Goal: Information Seeking & Learning: Learn about a topic

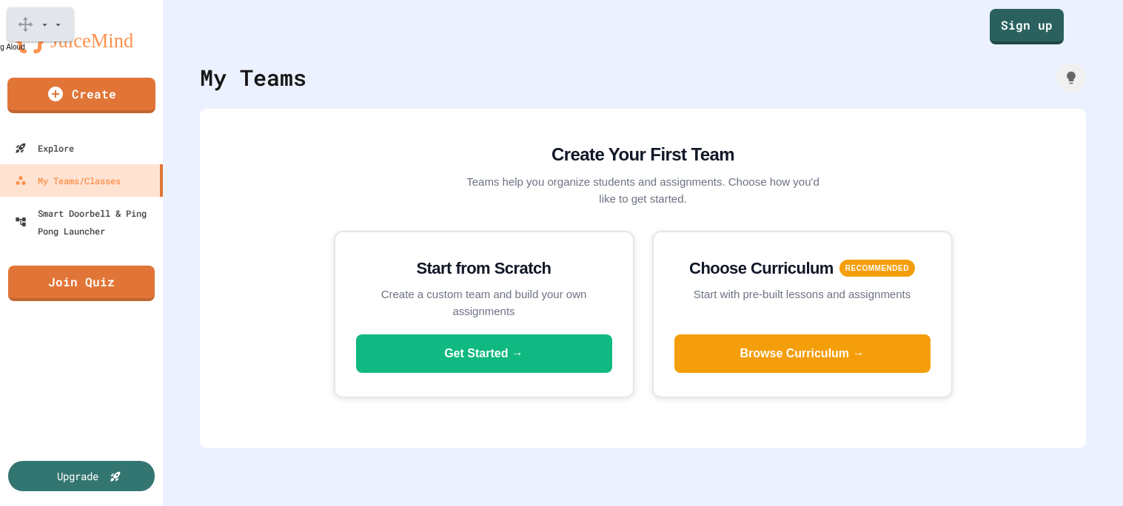
click at [864, 21] on body "Hover Speech Play Pause Stop" at bounding box center [561, 253] width 1123 height 506
click at [1040, 16] on link "Sign up" at bounding box center [1027, 27] width 74 height 36
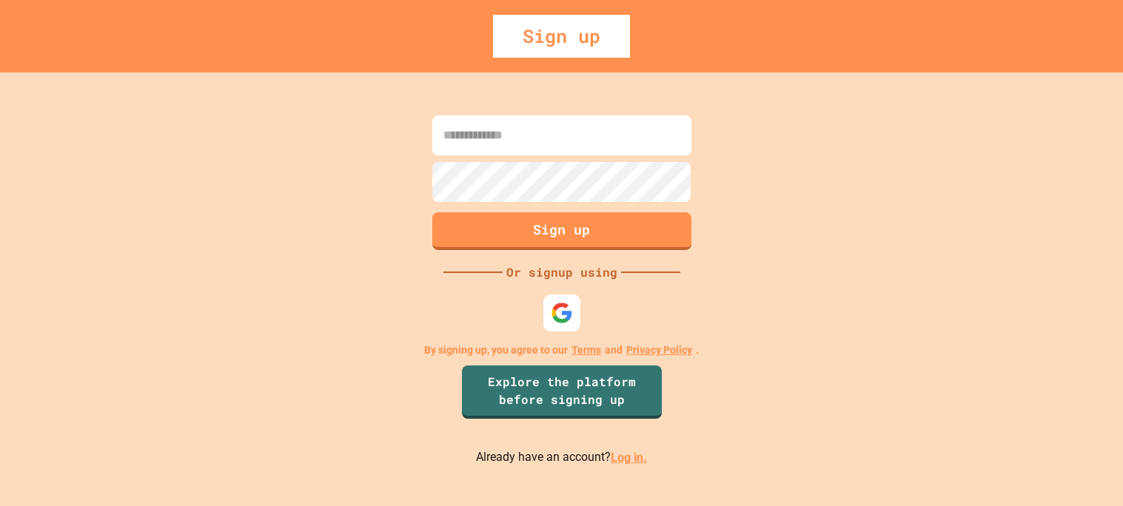
click at [616, 458] on link "Log in." at bounding box center [629, 458] width 36 height 14
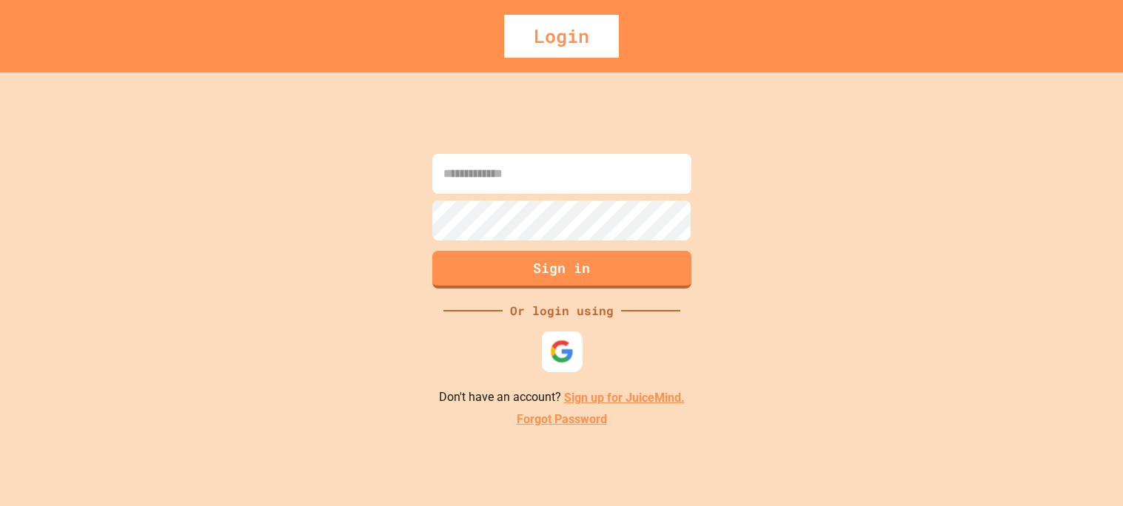
click at [556, 349] on img at bounding box center [561, 352] width 24 height 24
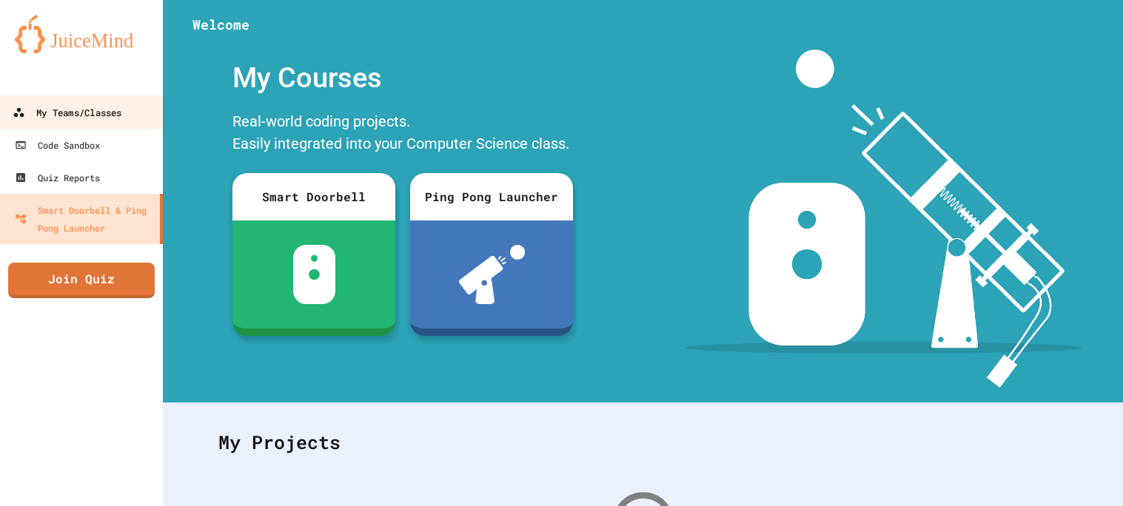
click at [45, 104] on div "My Teams/Classes" at bounding box center [67, 113] width 109 height 19
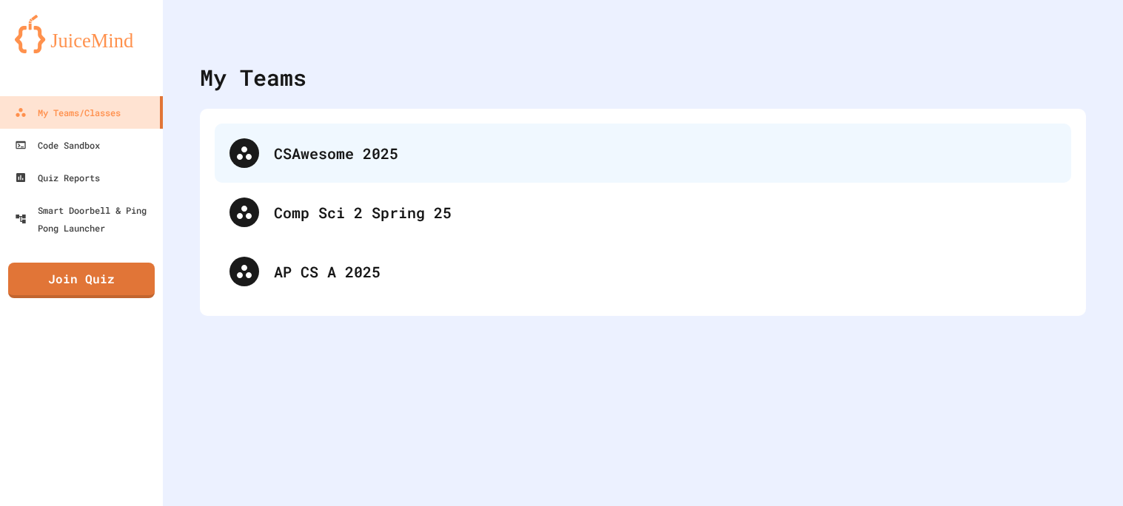
click at [398, 143] on div "CSAwesome 2025" at bounding box center [665, 153] width 783 height 22
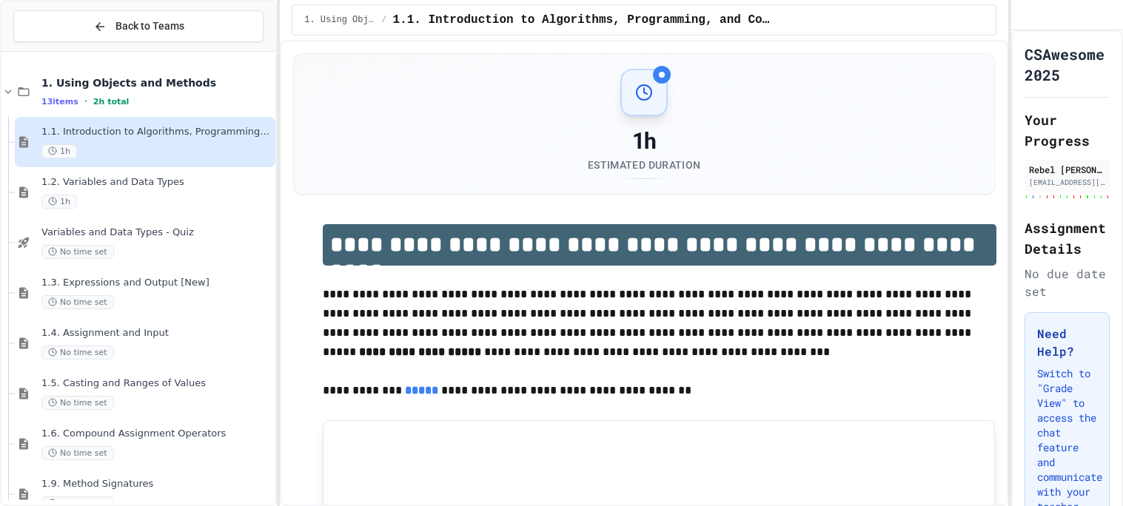
scroll to position [6, 0]
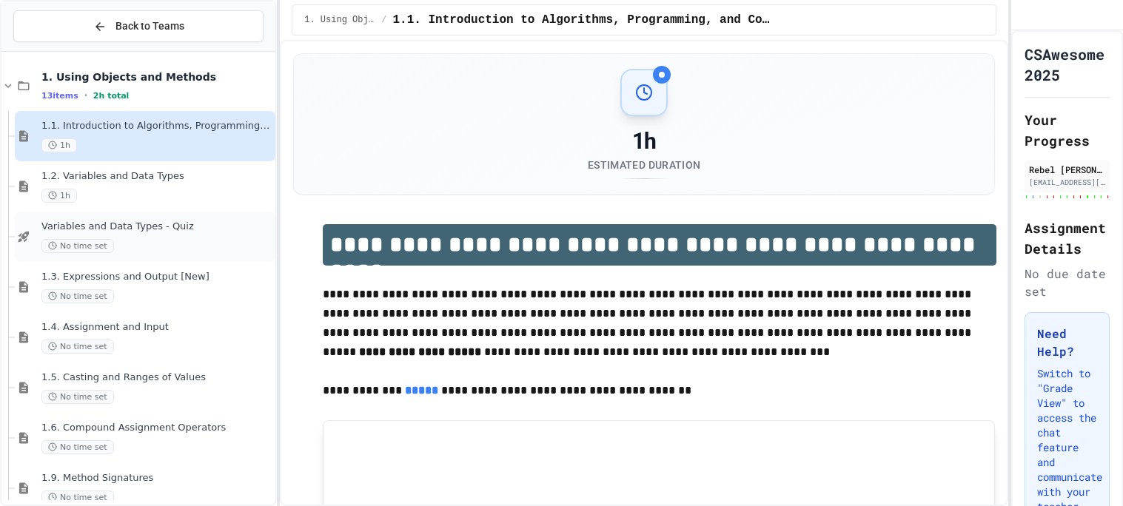
click at [162, 249] on div "No time set" at bounding box center [156, 246] width 231 height 14
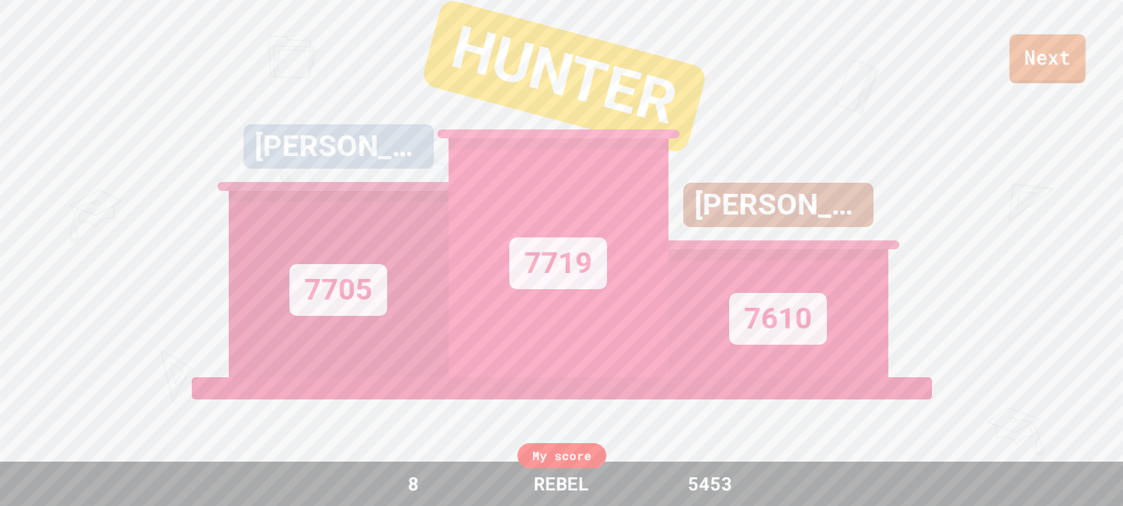
click at [1065, 67] on link "Next" at bounding box center [1048, 58] width 76 height 49
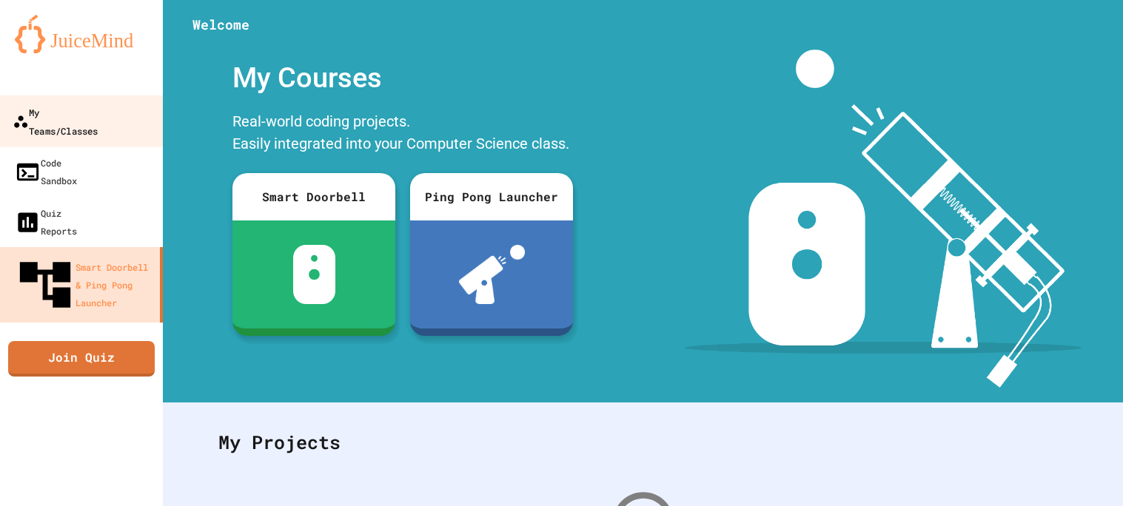
click at [58, 115] on div "My Teams/Classes" at bounding box center [55, 121] width 85 height 36
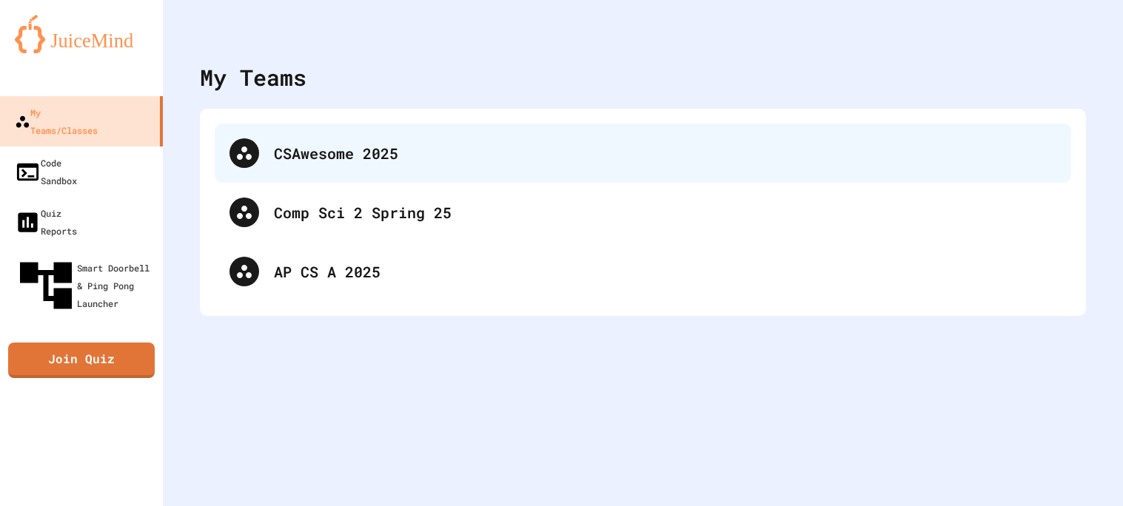
click at [261, 176] on div "CSAwesome 2025" at bounding box center [643, 153] width 857 height 59
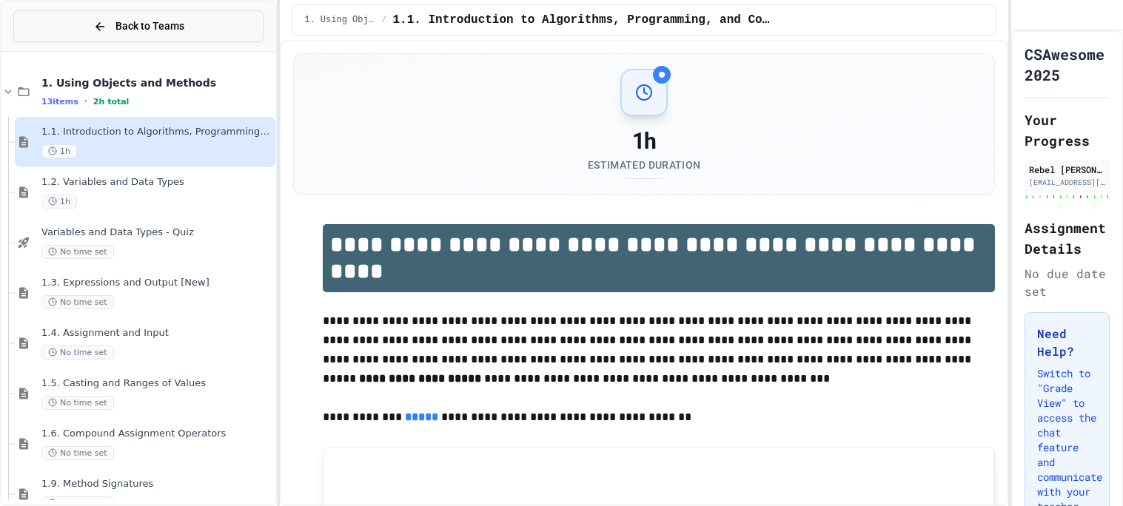
click at [50, 26] on button "Back to Teams" at bounding box center [138, 26] width 250 height 32
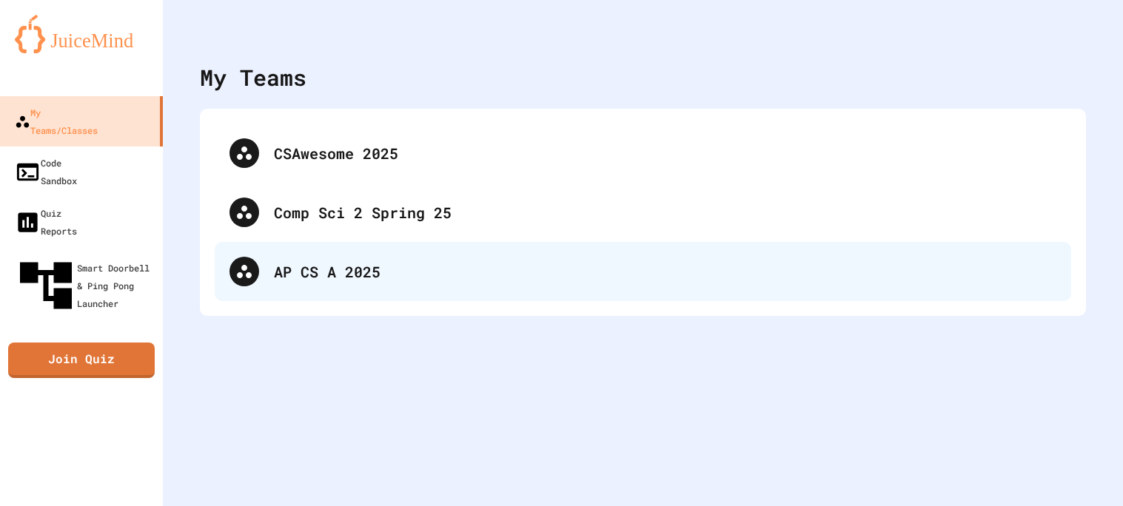
click at [285, 278] on div "AP CS A 2025" at bounding box center [665, 272] width 783 height 22
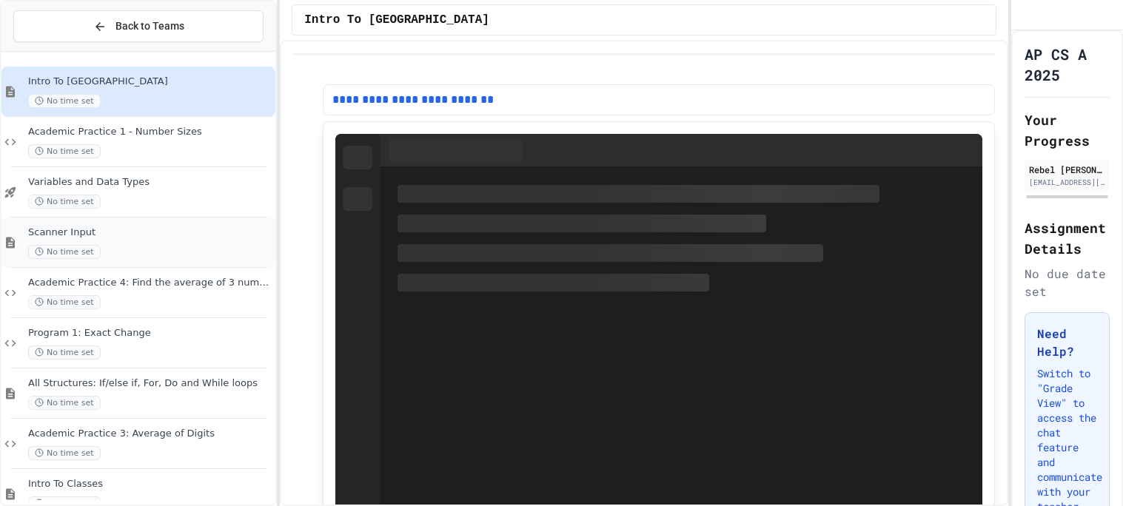
scroll to position [129, 0]
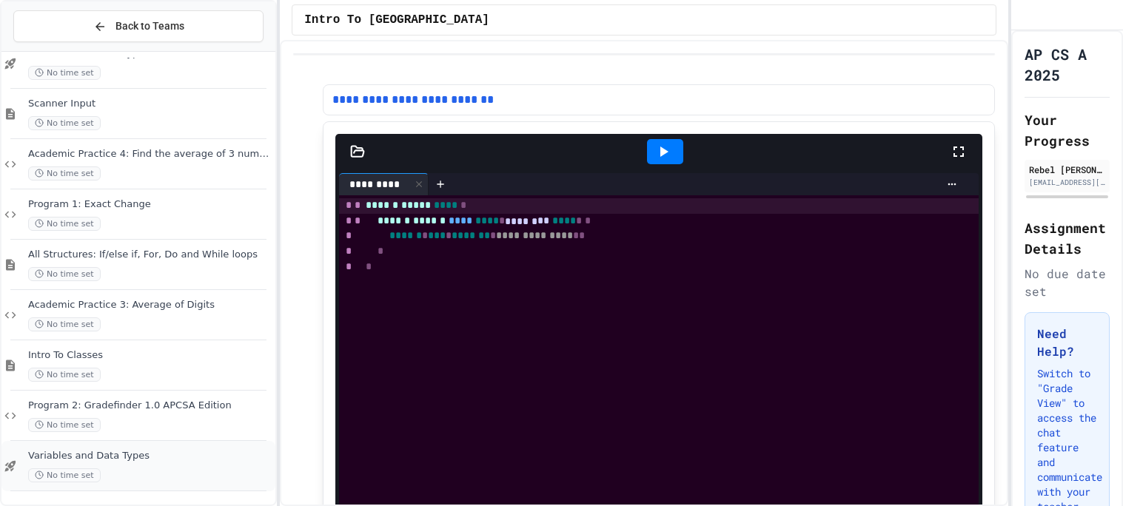
click at [148, 461] on span "Variables and Data Types" at bounding box center [150, 456] width 244 height 13
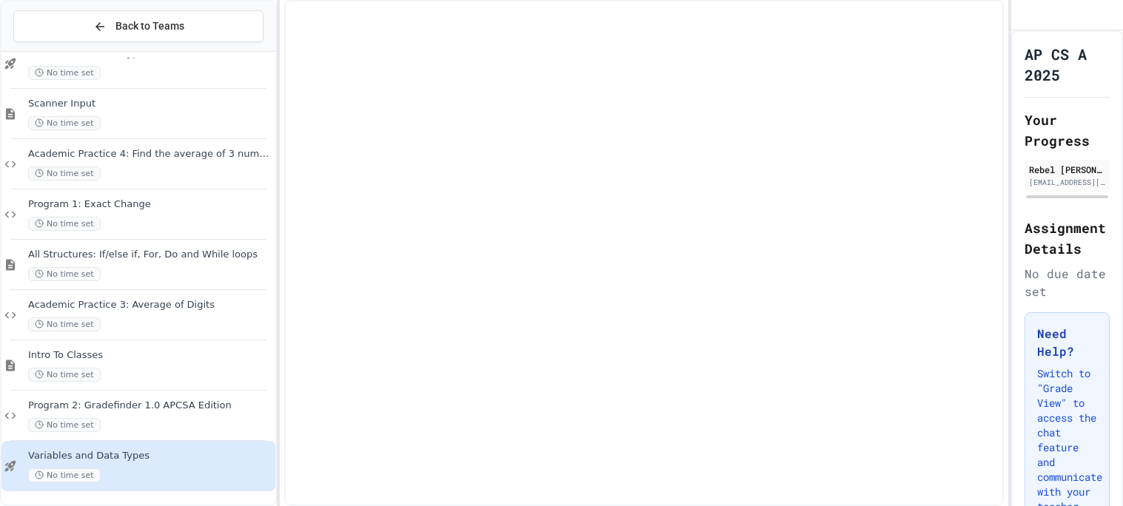
scroll to position [110, 0]
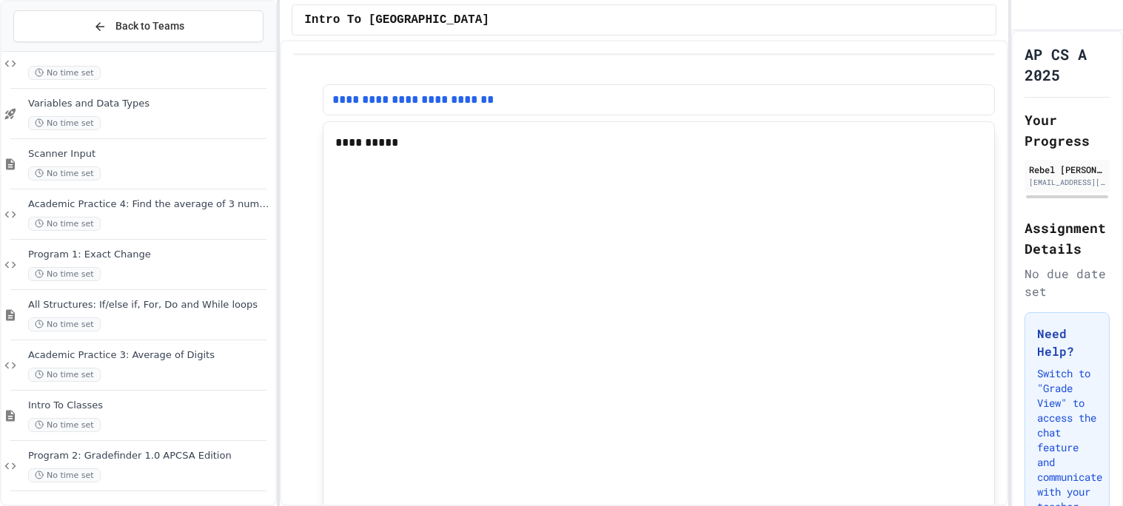
scroll to position [78, 0]
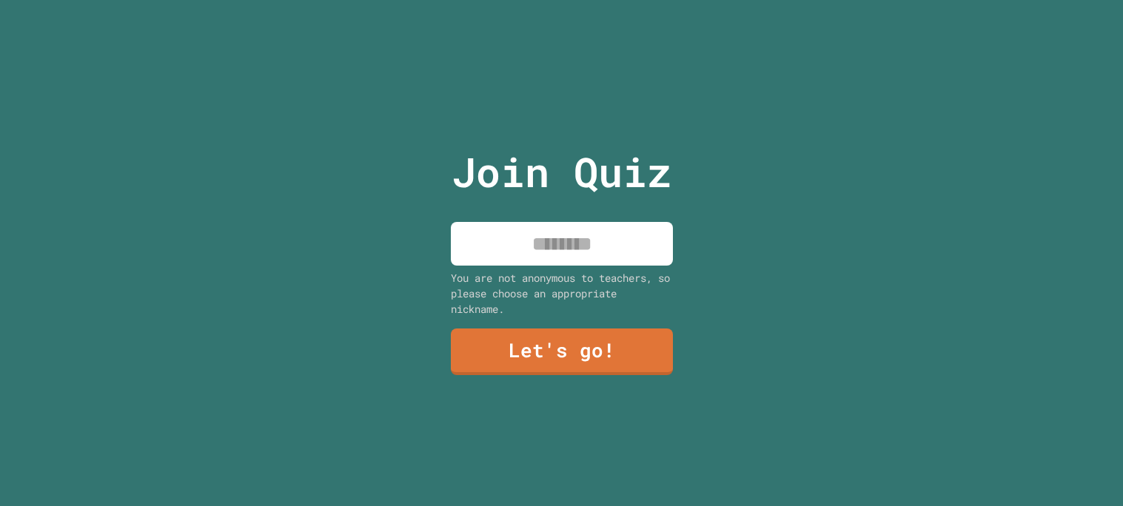
click at [595, 252] on input at bounding box center [562, 244] width 222 height 44
drag, startPoint x: 570, startPoint y: 361, endPoint x: 899, endPoint y: 349, distance: 329.0
click at [899, 349] on div "Join Quiz ******** You are not anonymous to teachers, so please choose an appro…" at bounding box center [561, 253] width 1123 height 506
click at [583, 242] on input "********" at bounding box center [562, 244] width 222 height 44
type input "*******"
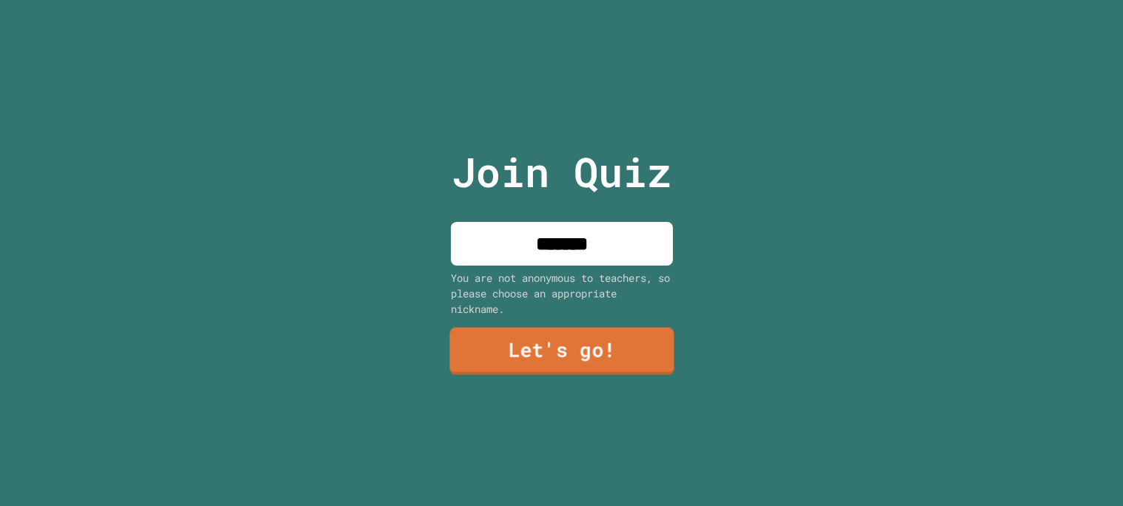
click at [592, 349] on link "Let's go!" at bounding box center [561, 350] width 224 height 47
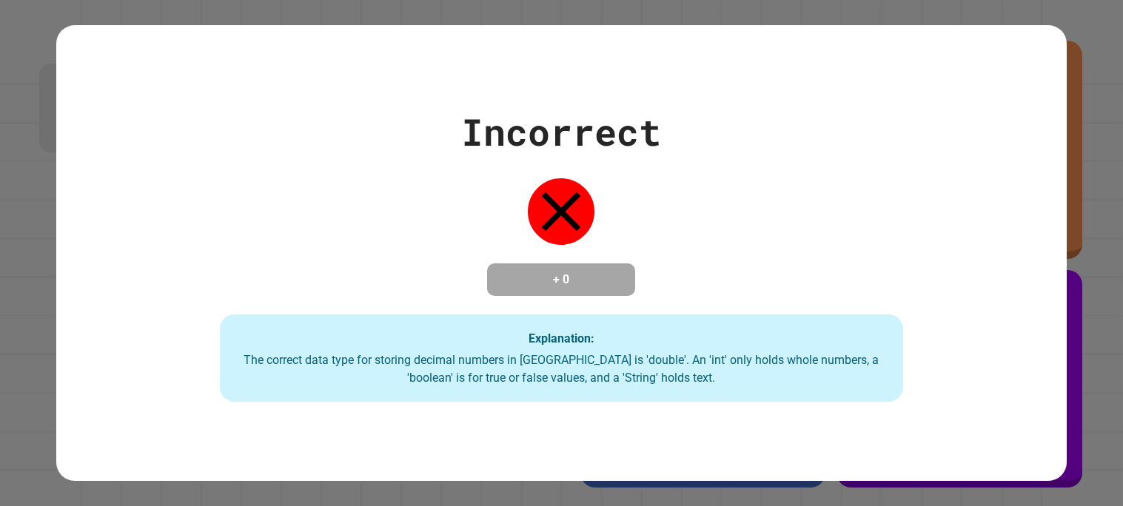
click at [794, 360] on div "The correct data type for storing decimal numbers in [GEOGRAPHIC_DATA] is 'doub…" at bounding box center [562, 370] width 654 height 36
click at [551, 309] on div "Incorrect + 0 Explanation: The correct data type for storing decimal numbers in…" at bounding box center [561, 253] width 976 height 298
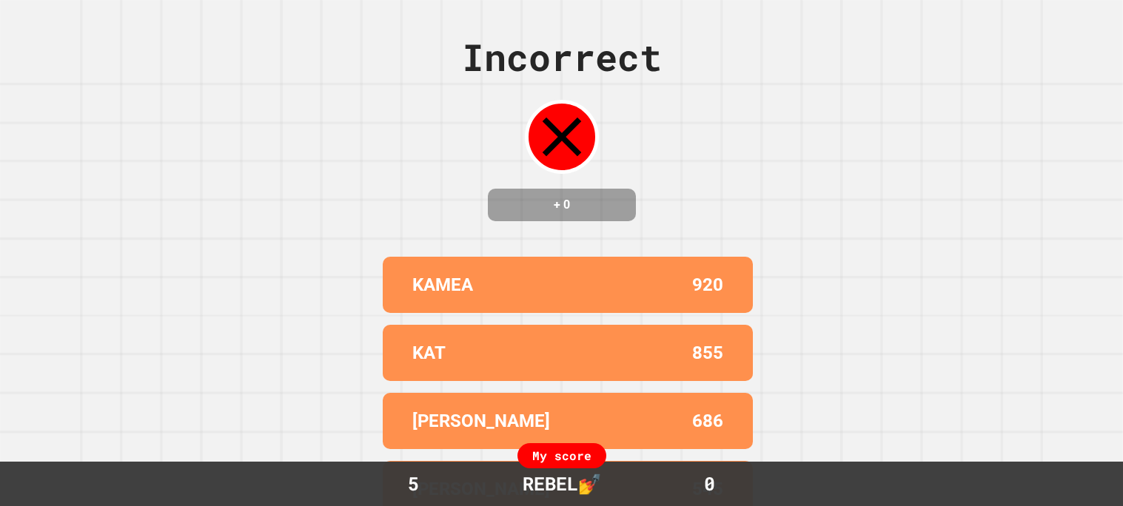
scroll to position [98, 0]
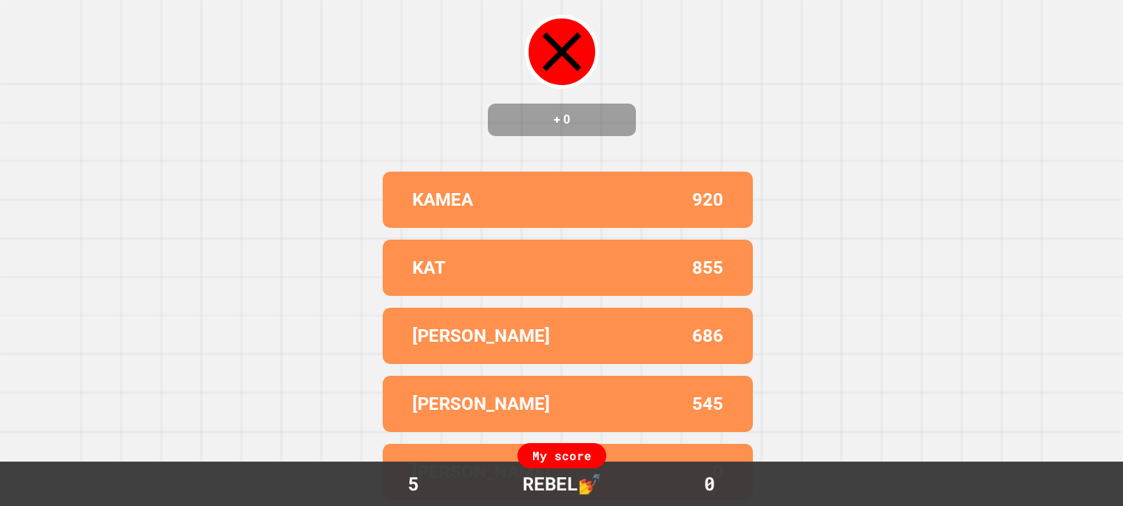
click at [538, 275] on div "KAT" at bounding box center [489, 268] width 155 height 27
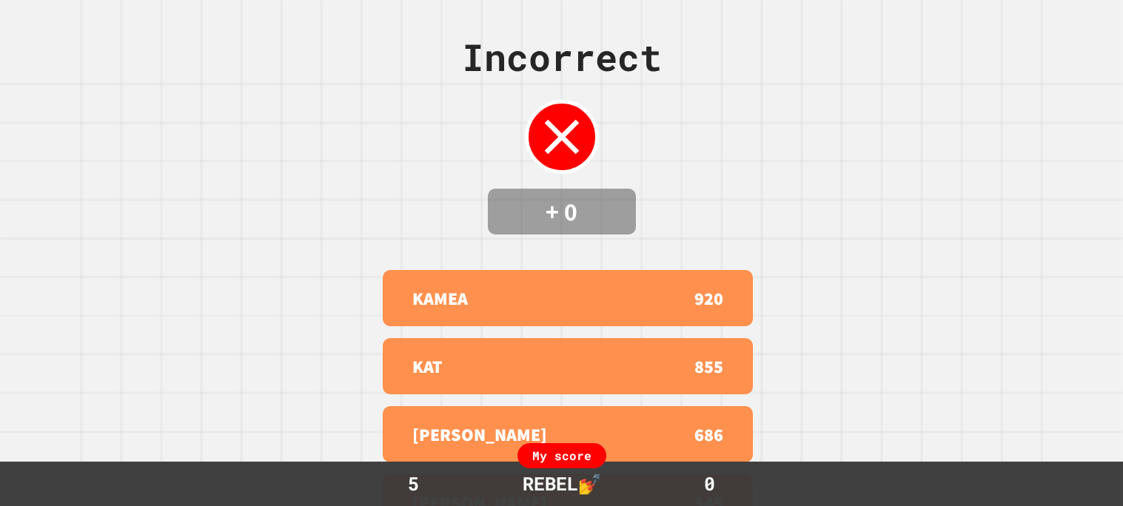
scroll to position [98, 0]
